Goal: Task Accomplishment & Management: Manage account settings

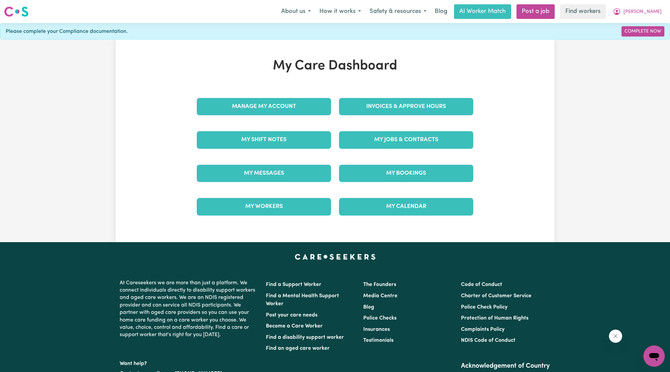
click at [391, 118] on div "Invoices & Approve Hours" at bounding box center [406, 106] width 142 height 33
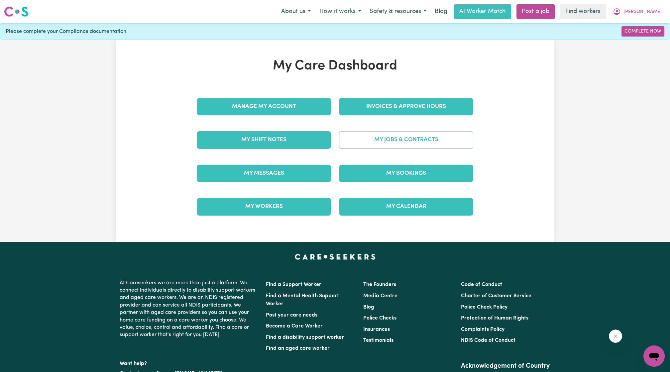
click at [403, 140] on link "My Jobs & Contracts" at bounding box center [406, 139] width 134 height 17
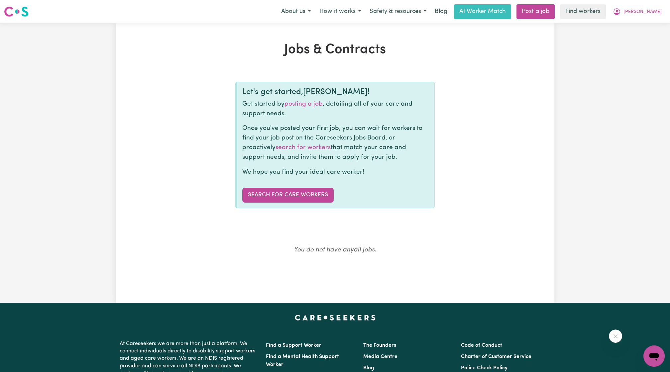
drag, startPoint x: 509, startPoint y: 151, endPoint x: 647, endPoint y: 37, distance: 179.0
click at [516, 143] on div "Jobs & Contracts Let's get started, [PERSON_NAME] ! Get started by posting a jo…" at bounding box center [334, 163] width 365 height 242
click at [653, 9] on span "[PERSON_NAME]" at bounding box center [642, 11] width 38 height 7
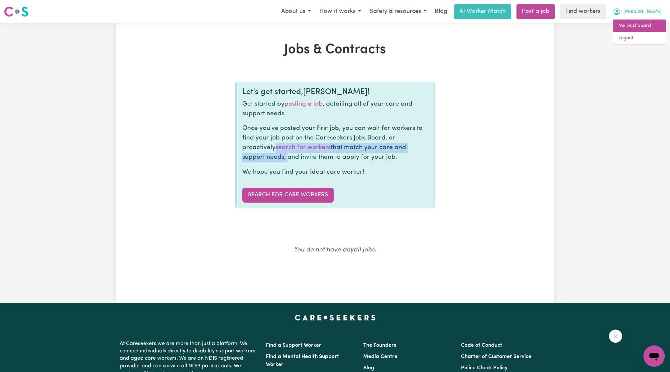
click at [641, 25] on link "My Dashboard" at bounding box center [639, 26] width 52 height 13
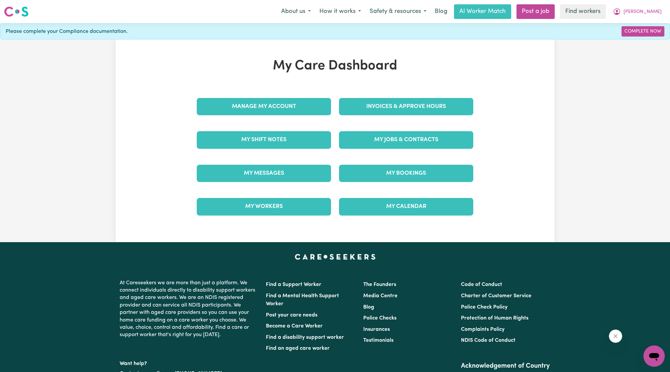
click at [295, 89] on div "My Care Dashboard Manage My Account Invoices & Approve Hours My Shift Notes My …" at bounding box center [335, 140] width 292 height 165
click at [304, 118] on div "Manage My Account" at bounding box center [264, 106] width 142 height 33
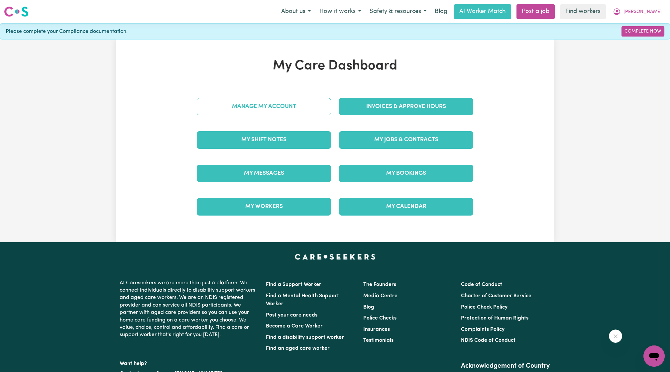
click at [304, 101] on link "Manage My Account" at bounding box center [264, 106] width 134 height 17
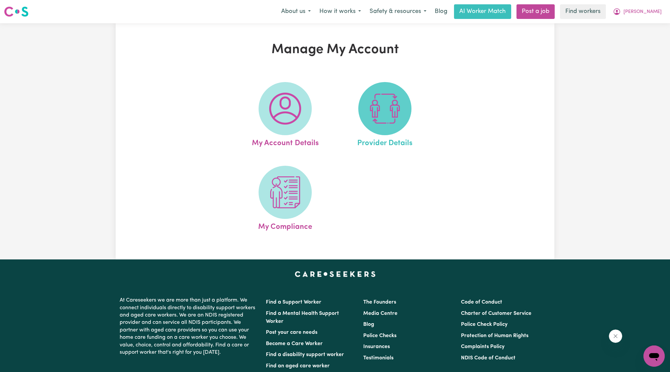
click at [382, 99] on img at bounding box center [385, 109] width 32 height 32
select select "NDIS_FUNDING_AGENCY_MANAGED"
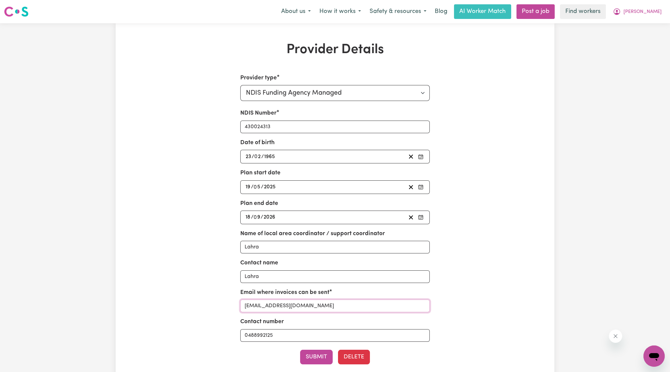
drag, startPoint x: 286, startPoint y: 307, endPoint x: 311, endPoint y: 307, distance: 24.9
click at [311, 307] on input "[EMAIL_ADDRESS][DOMAIN_NAME]" at bounding box center [335, 306] width 190 height 13
click at [655, 11] on span "[PERSON_NAME]" at bounding box center [642, 11] width 38 height 7
click at [642, 23] on link "My Dashboard" at bounding box center [639, 26] width 52 height 13
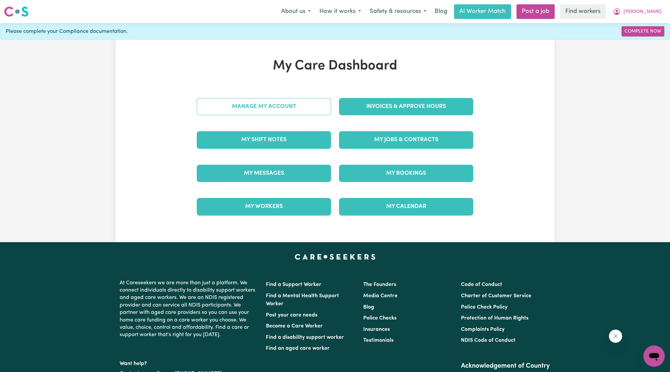
click at [225, 110] on link "Manage My Account" at bounding box center [264, 106] width 134 height 17
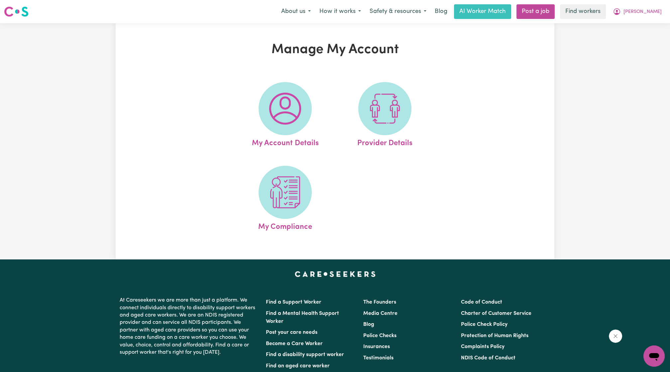
click at [341, 213] on ul "My Account Details Provider Details My Compliance" at bounding box center [334, 157] width 199 height 167
click at [293, 186] on img at bounding box center [285, 192] width 32 height 32
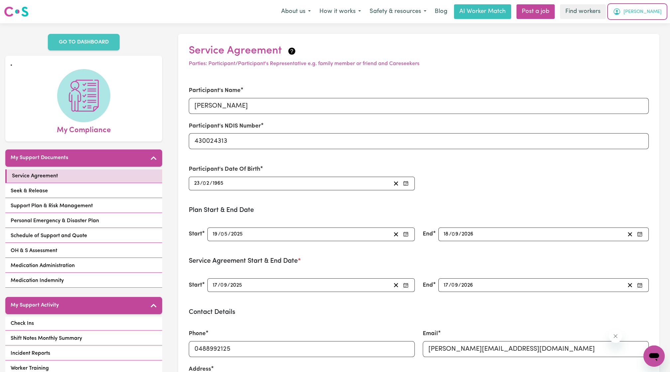
click at [647, 13] on span "[PERSON_NAME]" at bounding box center [642, 11] width 38 height 7
click at [638, 28] on link "My Dashboard" at bounding box center [639, 26] width 52 height 13
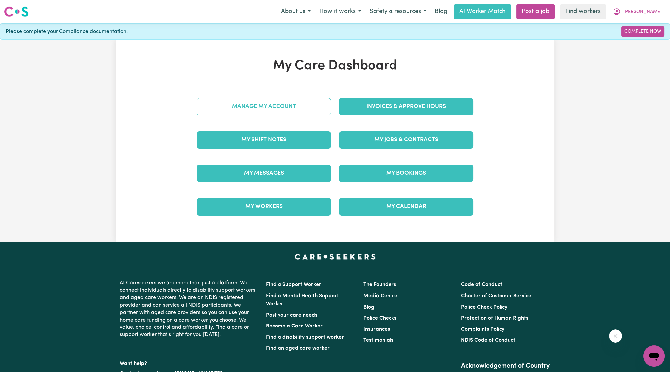
click at [282, 107] on link "Manage My Account" at bounding box center [264, 106] width 134 height 17
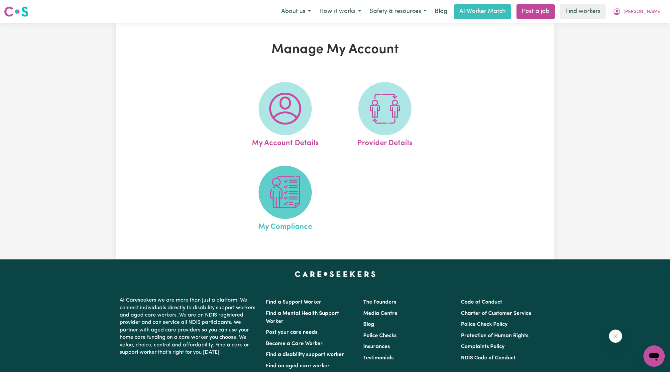
click at [290, 198] on img at bounding box center [285, 192] width 32 height 32
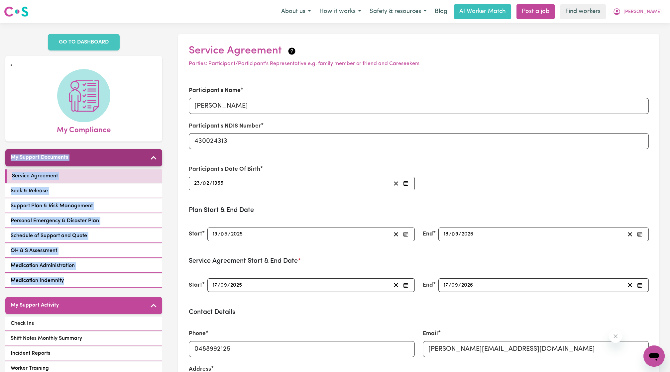
drag, startPoint x: 164, startPoint y: 272, endPoint x: 6, endPoint y: 152, distance: 198.5
click at [6, 152] on div "GO TO DASHBOARD My Compliance My Support Documents Service Agreement Seek & Rel…" at bounding box center [83, 293] width 167 height 541
click at [164, 273] on div "GO TO DASHBOARD My Compliance My Support Documents Service Agreement Seek & Rel…" at bounding box center [83, 293] width 167 height 541
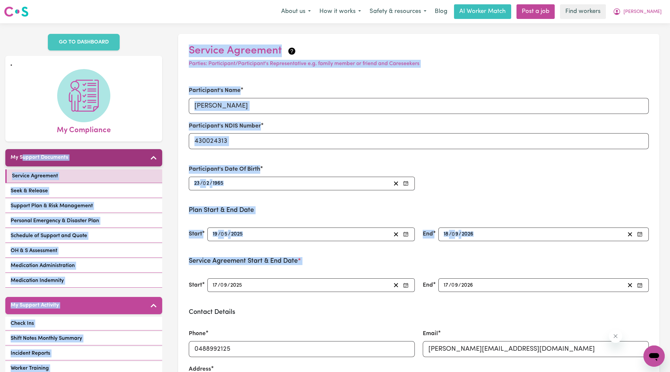
drag, startPoint x: 169, startPoint y: 268, endPoint x: 23, endPoint y: 148, distance: 189.0
click at [23, 148] on div "GO TO DASHBOARD My Compliance My Support Documents Service Agreement Seek & Rel…" at bounding box center [335, 293] width 670 height 541
click at [167, 270] on div "GO TO DASHBOARD My Compliance My Support Documents Service Agreement Seek & Rel…" at bounding box center [83, 293] width 167 height 541
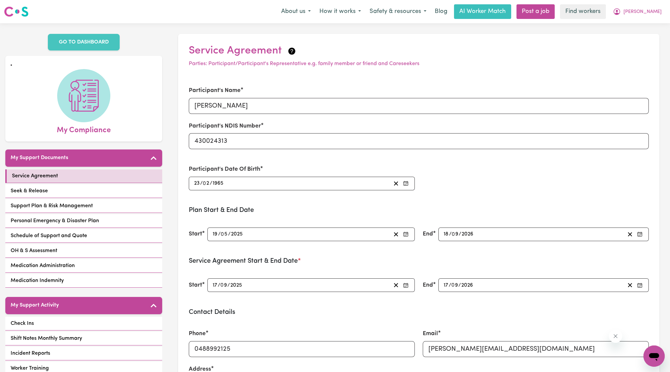
click at [165, 268] on div "GO TO DASHBOARD My Compliance My Support Documents Service Agreement Seek & Rel…" at bounding box center [83, 293] width 167 height 541
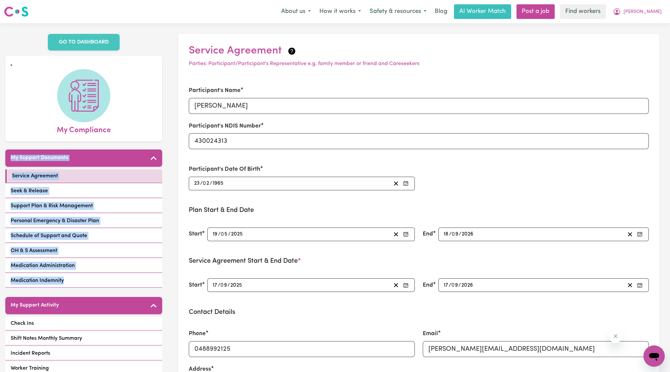
drag, startPoint x: 165, startPoint y: 269, endPoint x: 5, endPoint y: 144, distance: 203.1
click at [5, 144] on div "GO TO DASHBOARD My Compliance My Support Documents Service Agreement Seek & Rel…" at bounding box center [83, 293] width 167 height 541
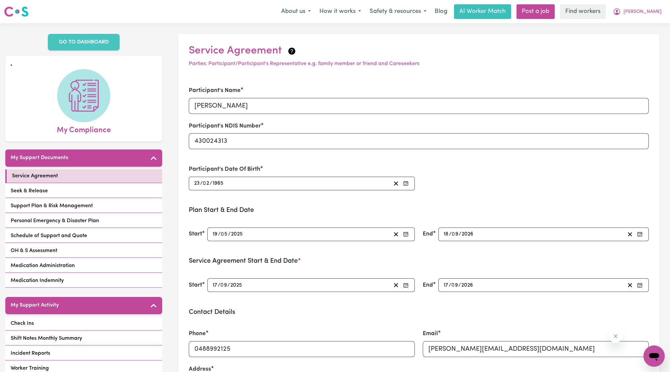
click at [170, 256] on div "Service Agreement Parties: Participant/Participant's Representative e.g. family…" at bounding box center [418, 293] width 502 height 541
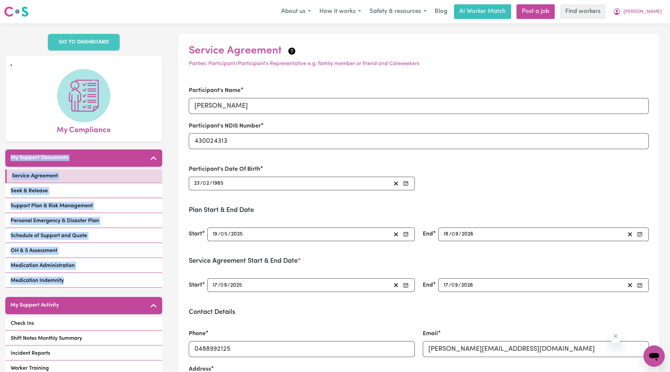
drag, startPoint x: 163, startPoint y: 273, endPoint x: 0, endPoint y: 146, distance: 207.1
click at [0, 146] on div "GO TO DASHBOARD My Compliance My Support Documents Service Agreement Seek & Rel…" at bounding box center [83, 293] width 167 height 541
click at [167, 219] on div "GO TO DASHBOARD My Compliance My Support Documents Service Agreement Seek & Rel…" at bounding box center [83, 293] width 167 height 541
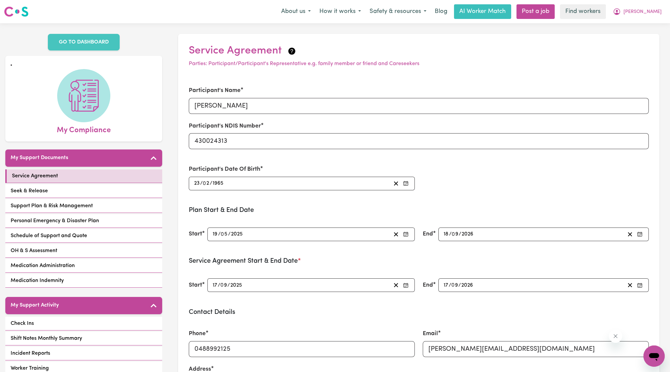
click at [141, 234] on div "Service Agreement Seek & Release Support Plan & Risk Management Personal Emerge…" at bounding box center [83, 229] width 157 height 120
click at [568, 183] on div "Participant's Name [PERSON_NAME] Participant's NDIS Number 430024313 Participan…" at bounding box center [419, 138] width 468 height 120
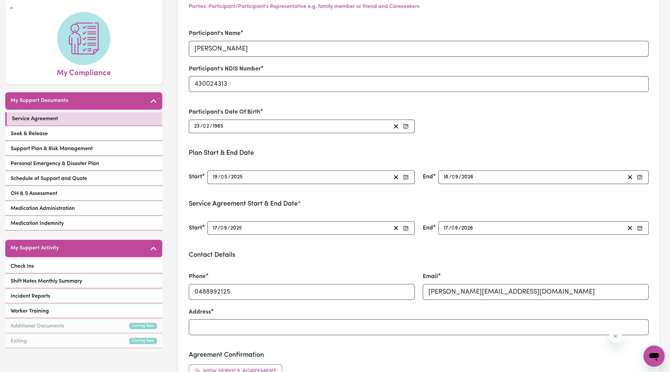
scroll to position [36, 0]
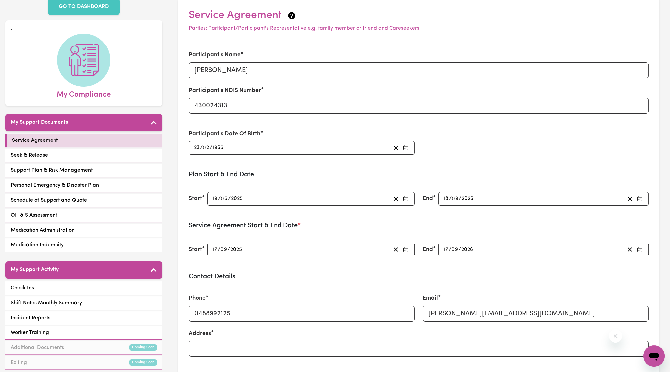
drag, startPoint x: 538, startPoint y: 201, endPoint x: 491, endPoint y: 140, distance: 77.5
click at [491, 140] on div "Participant's Name [PERSON_NAME] Participant's NDIS Number 430024313 Participan…" at bounding box center [419, 103] width 468 height 120
drag, startPoint x: 472, startPoint y: 148, endPoint x: 449, endPoint y: 150, distance: 23.7
click at [449, 150] on div "Participant's Name [PERSON_NAME] Participant's NDIS Number 430024313 Participan…" at bounding box center [419, 103] width 468 height 120
drag, startPoint x: 650, startPoint y: 262, endPoint x: 360, endPoint y: 188, distance: 298.6
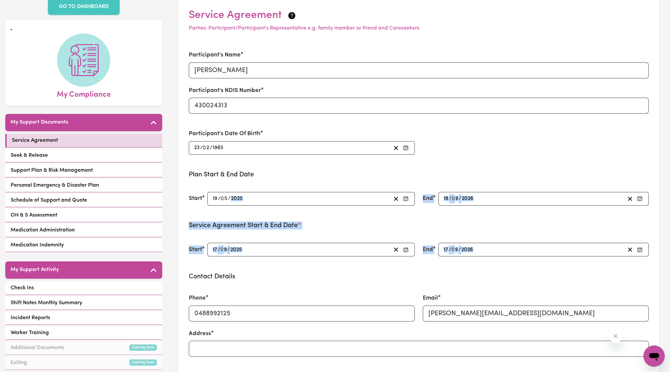
click at [360, 188] on form "Participant's Name [PERSON_NAME] Participant's NDIS Number 430024313 Participan…" at bounding box center [419, 266] width 460 height 446
click at [600, 41] on section "Service Agreement Parties: Participant/Participant's Representative e.g. family…" at bounding box center [418, 252] width 481 height 509
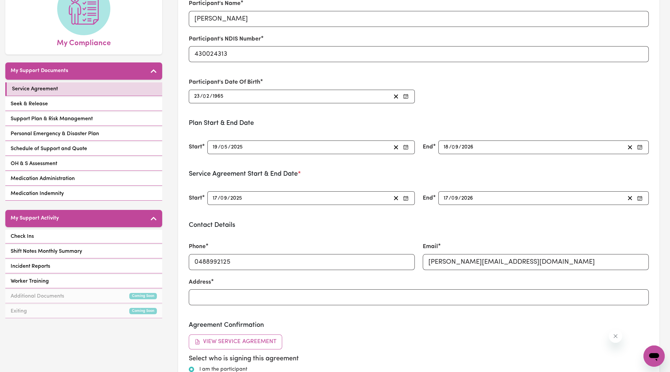
scroll to position [0, 0]
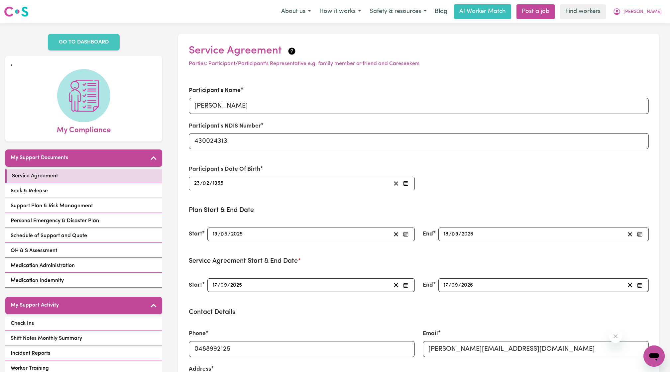
click at [662, 1] on nav "Menu About us How it works Safety & resources Blog AI Worker Match Post a job F…" at bounding box center [335, 11] width 670 height 23
click at [653, 14] on span "[PERSON_NAME]" at bounding box center [642, 11] width 38 height 7
click at [639, 37] on link "Logout" at bounding box center [639, 38] width 52 height 13
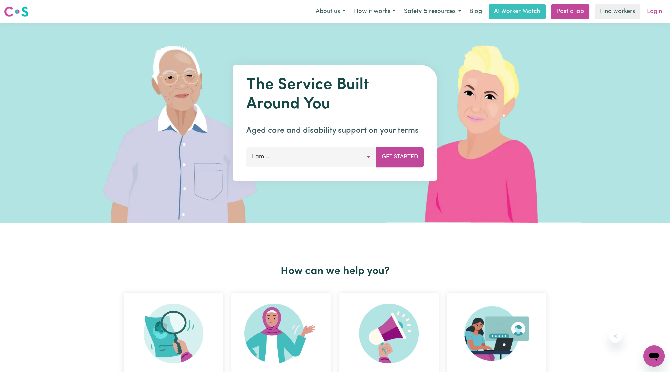
click at [654, 9] on link "Login" at bounding box center [654, 11] width 23 height 15
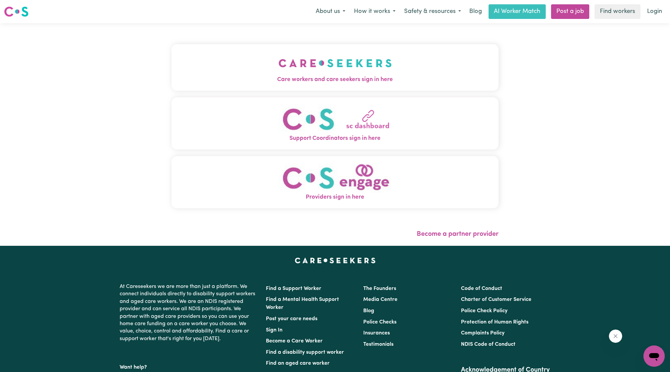
click at [316, 79] on span "Care workers and care seekers sign in here" at bounding box center [334, 79] width 327 height 9
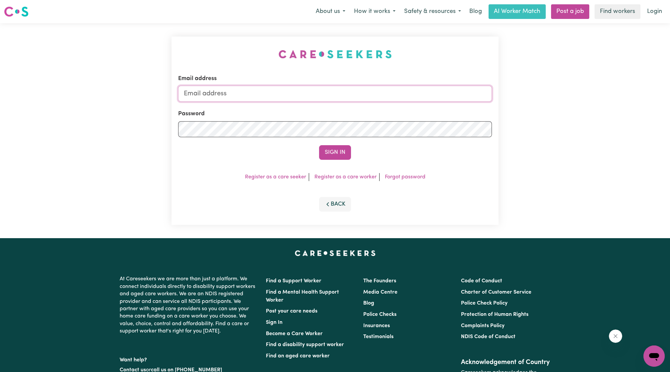
click at [299, 92] on input "Email address" at bounding box center [335, 94] width 314 height 16
drag, startPoint x: 217, startPoint y: 93, endPoint x: 361, endPoint y: 142, distance: 152.4
click at [361, 142] on form "Email address [EMAIL_ADDRESS][PERSON_NAME][DOMAIN_NAME] Password Sign In" at bounding box center [335, 116] width 314 height 85
click at [338, 153] on button "Sign In" at bounding box center [335, 152] width 32 height 15
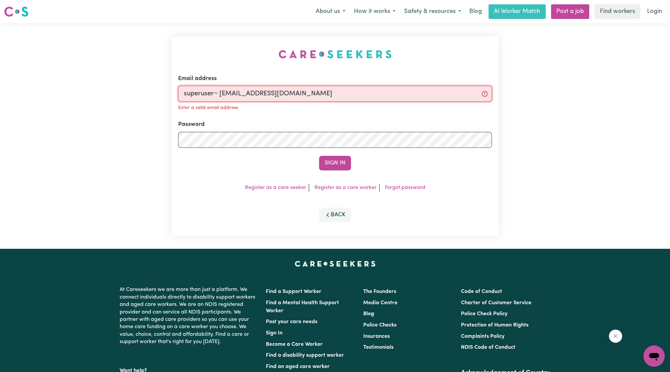
click at [218, 97] on input "superuser~ [EMAIL_ADDRESS][DOMAIN_NAME]" at bounding box center [335, 94] width 314 height 16
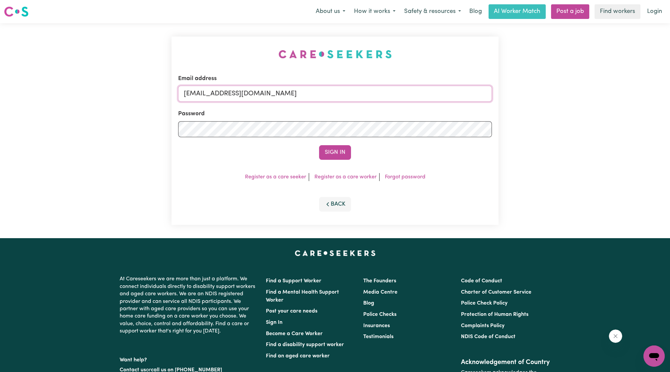
type input "[EMAIL_ADDRESS][DOMAIN_NAME]"
click at [319, 145] on button "Sign In" at bounding box center [335, 152] width 32 height 15
